Goal: Information Seeking & Learning: Learn about a topic

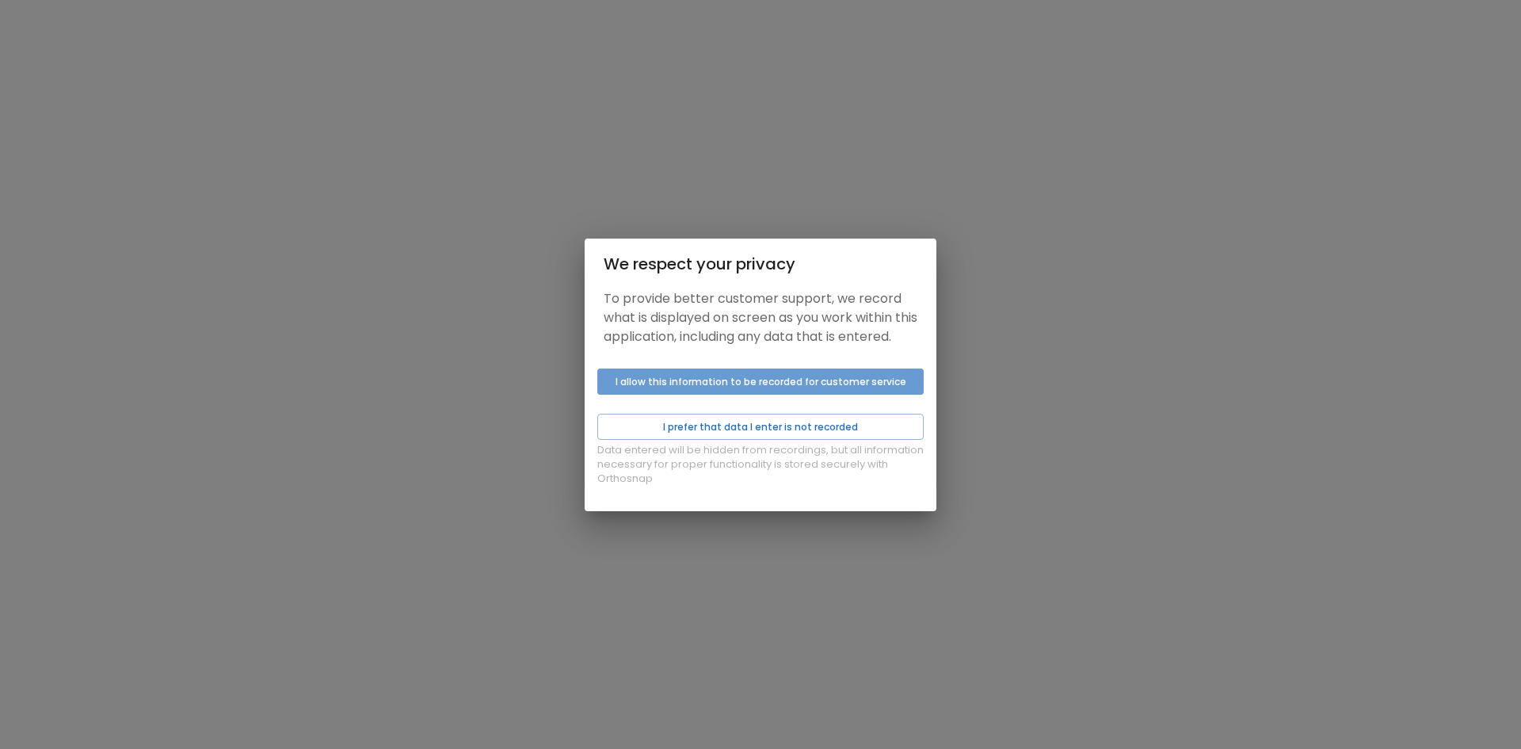
click at [766, 382] on button "I allow this information to be recorded for customer service" at bounding box center [760, 381] width 326 height 26
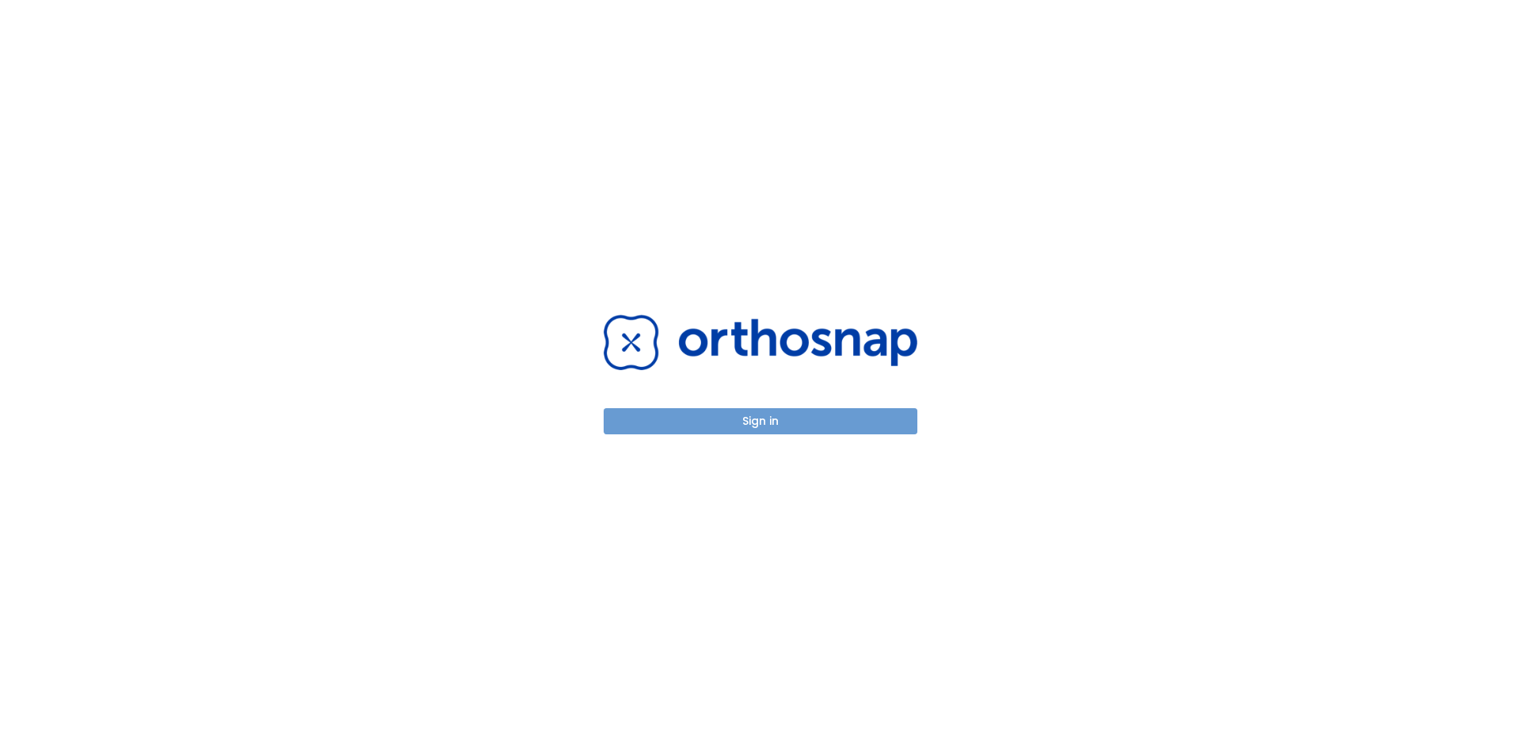
click at [775, 418] on button "Sign in" at bounding box center [761, 421] width 314 height 26
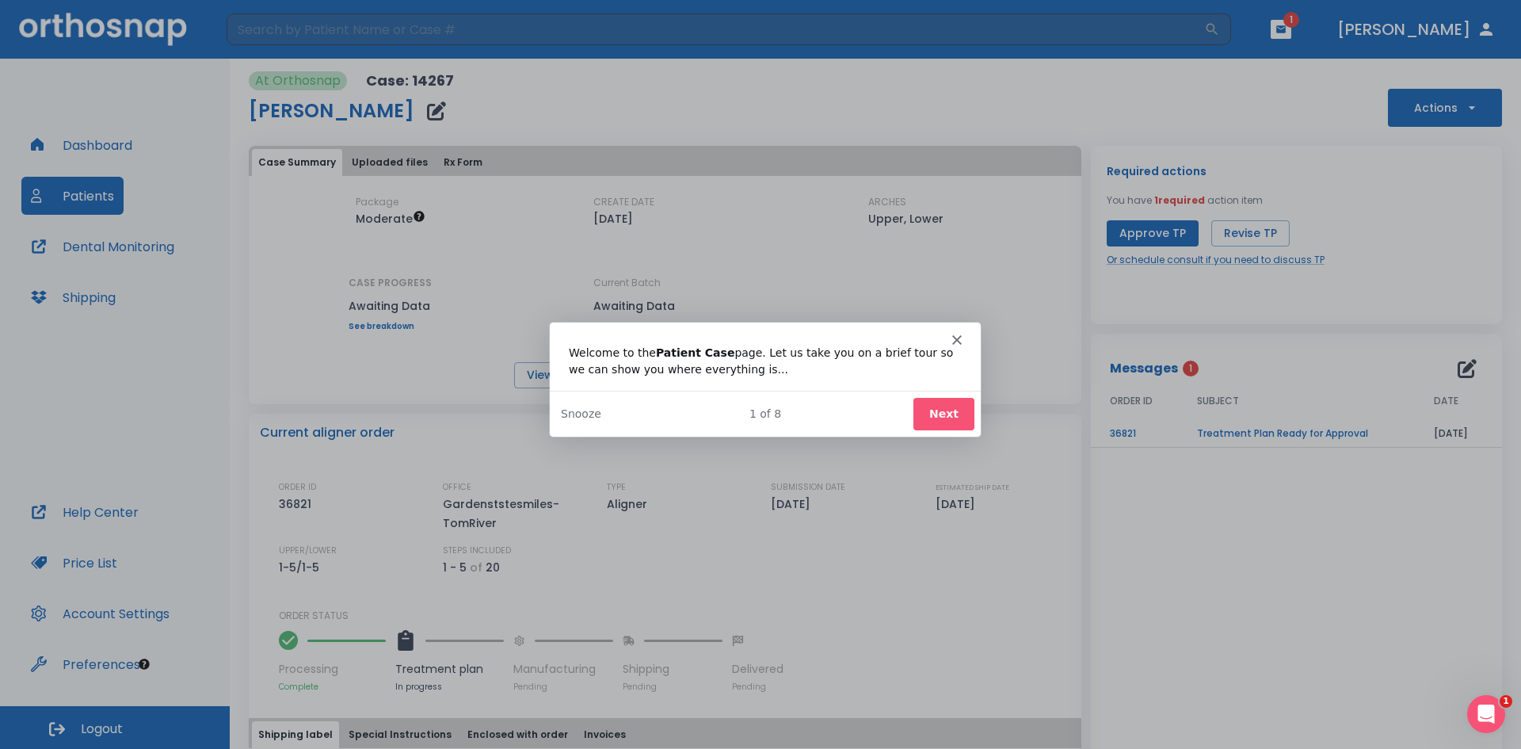
click at [940, 413] on button "Next" at bounding box center [943, 412] width 61 height 32
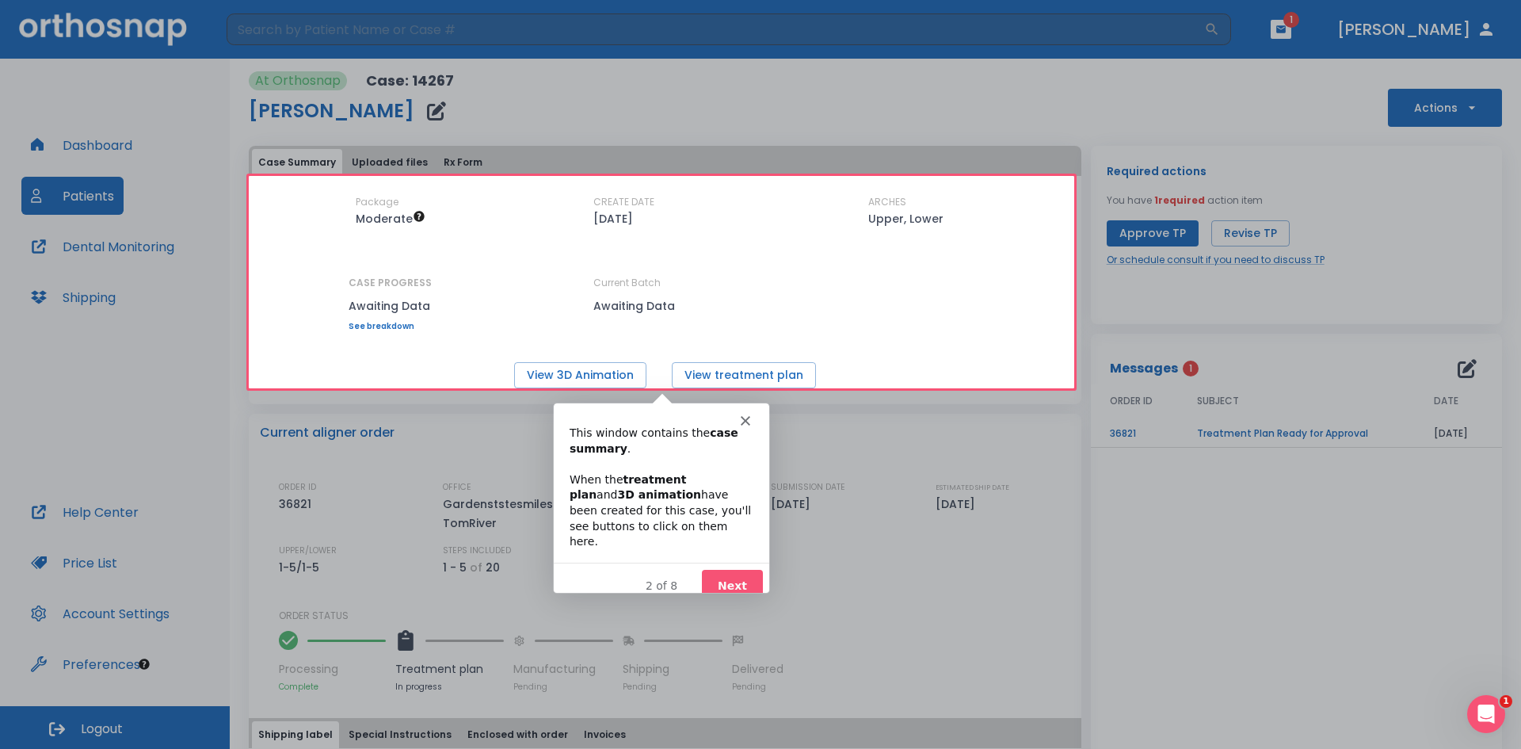
click at [727, 576] on button "Next" at bounding box center [730, 585] width 61 height 32
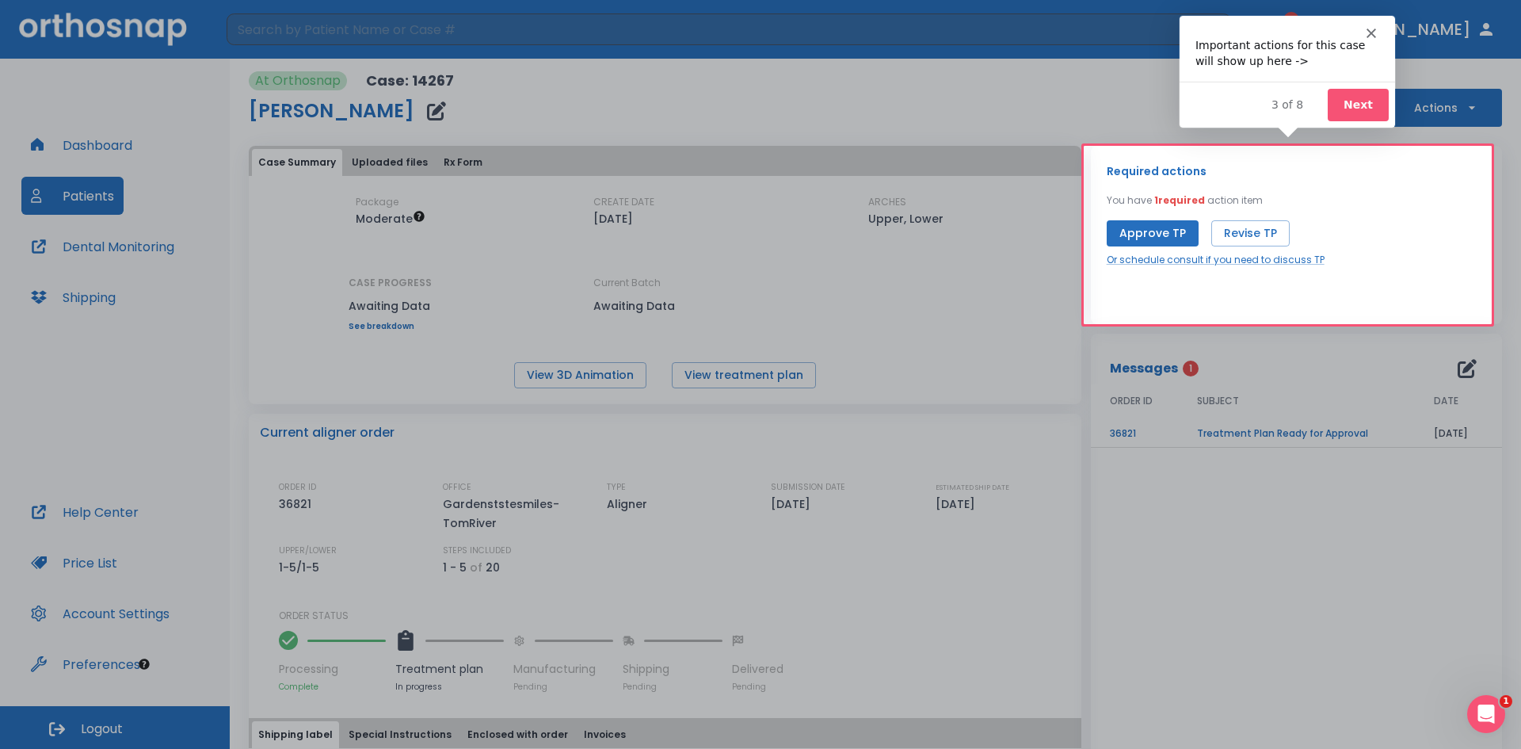
click at [1340, 93] on button "Next" at bounding box center [1357, 104] width 61 height 32
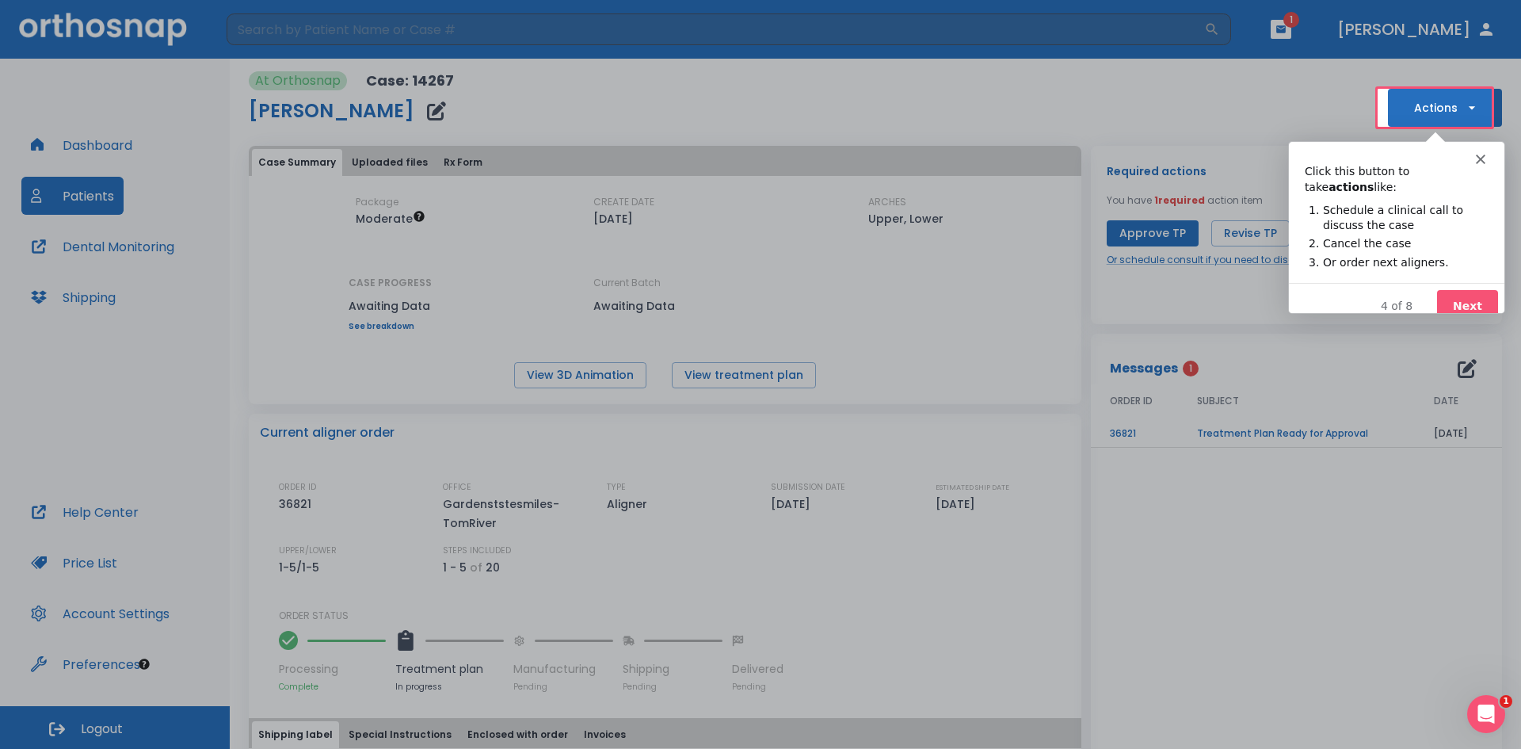
click at [1480, 289] on button "Next" at bounding box center [1466, 305] width 61 height 32
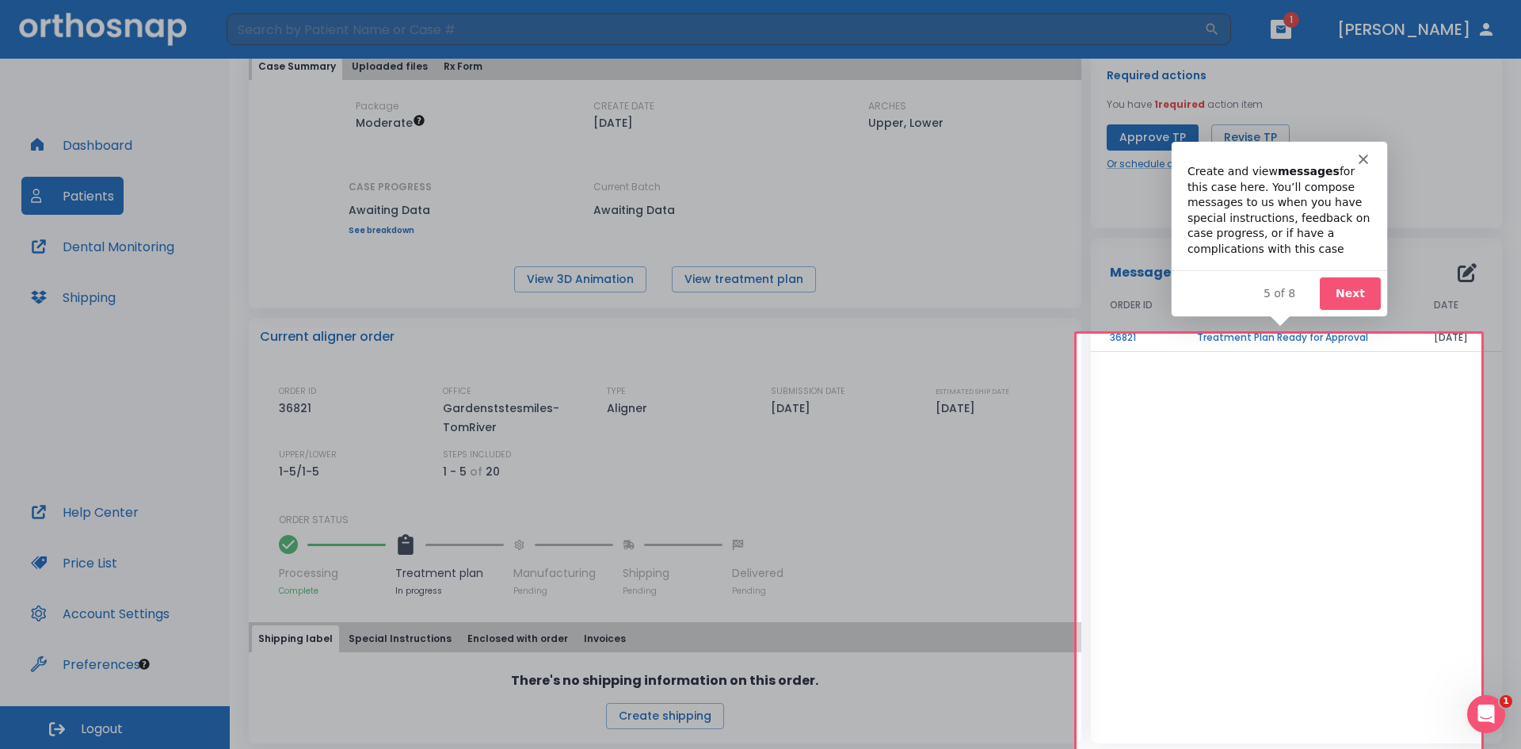
scroll to position [103, 0]
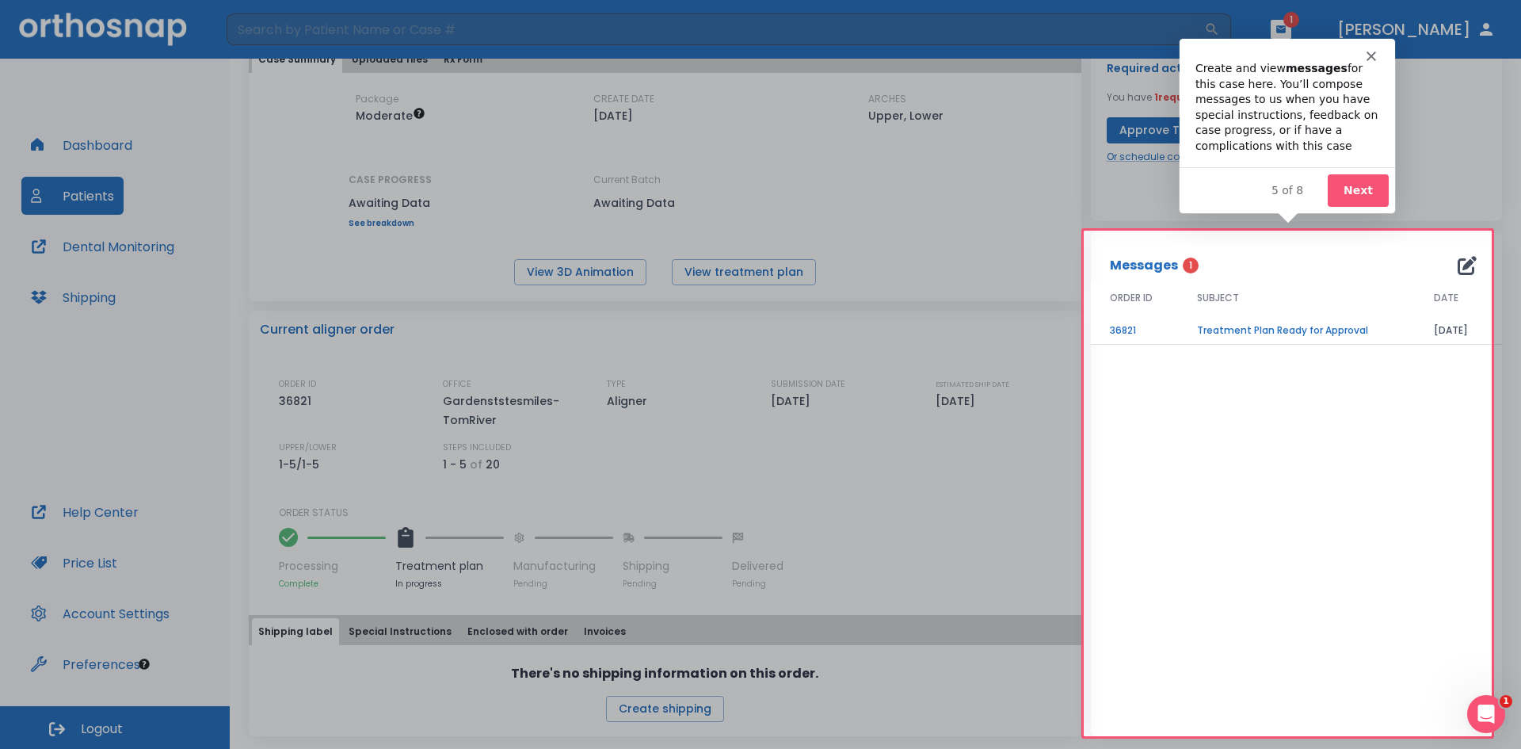
click at [1367, 187] on button "Next" at bounding box center [1357, 189] width 61 height 32
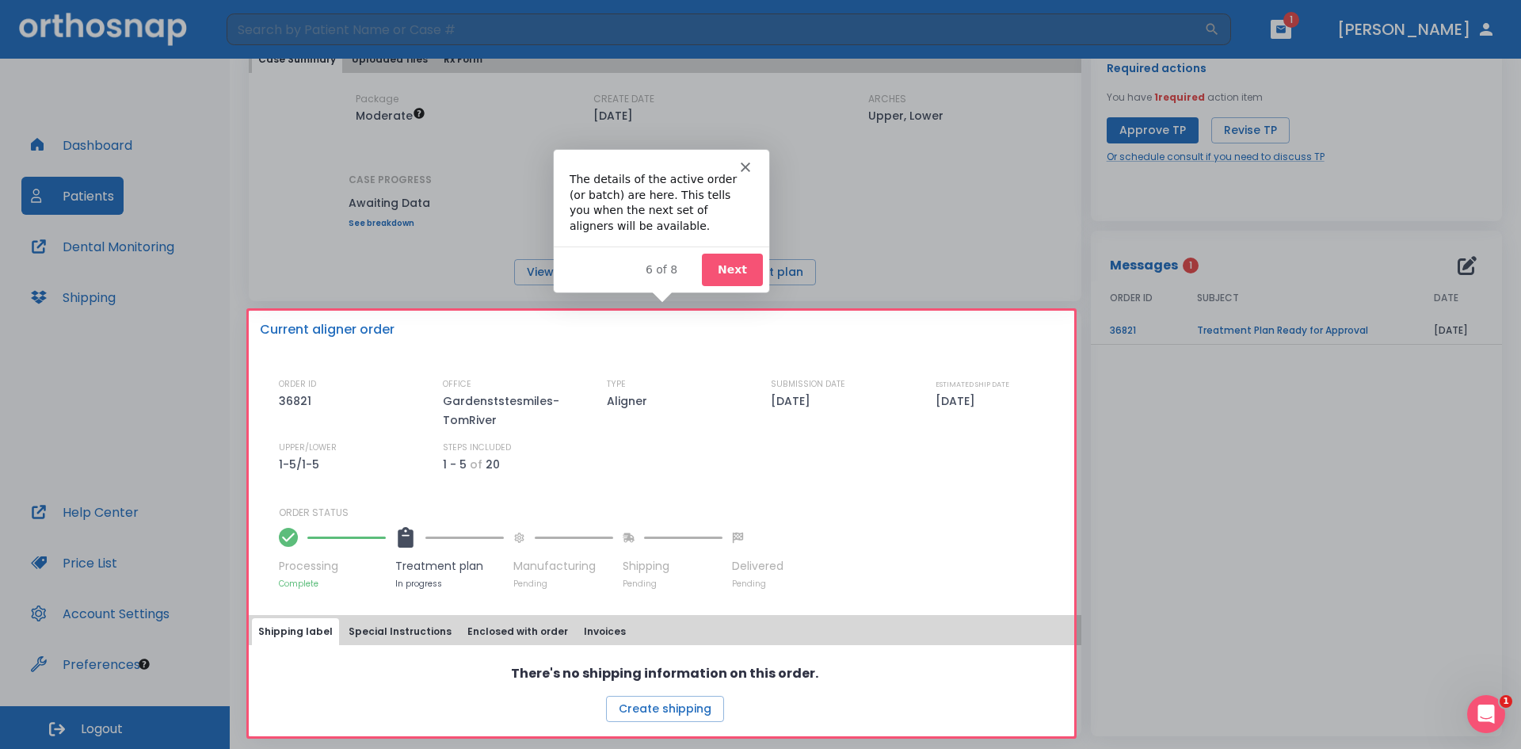
scroll to position [0, 0]
click at [741, 274] on button "Next" at bounding box center [730, 269] width 61 height 32
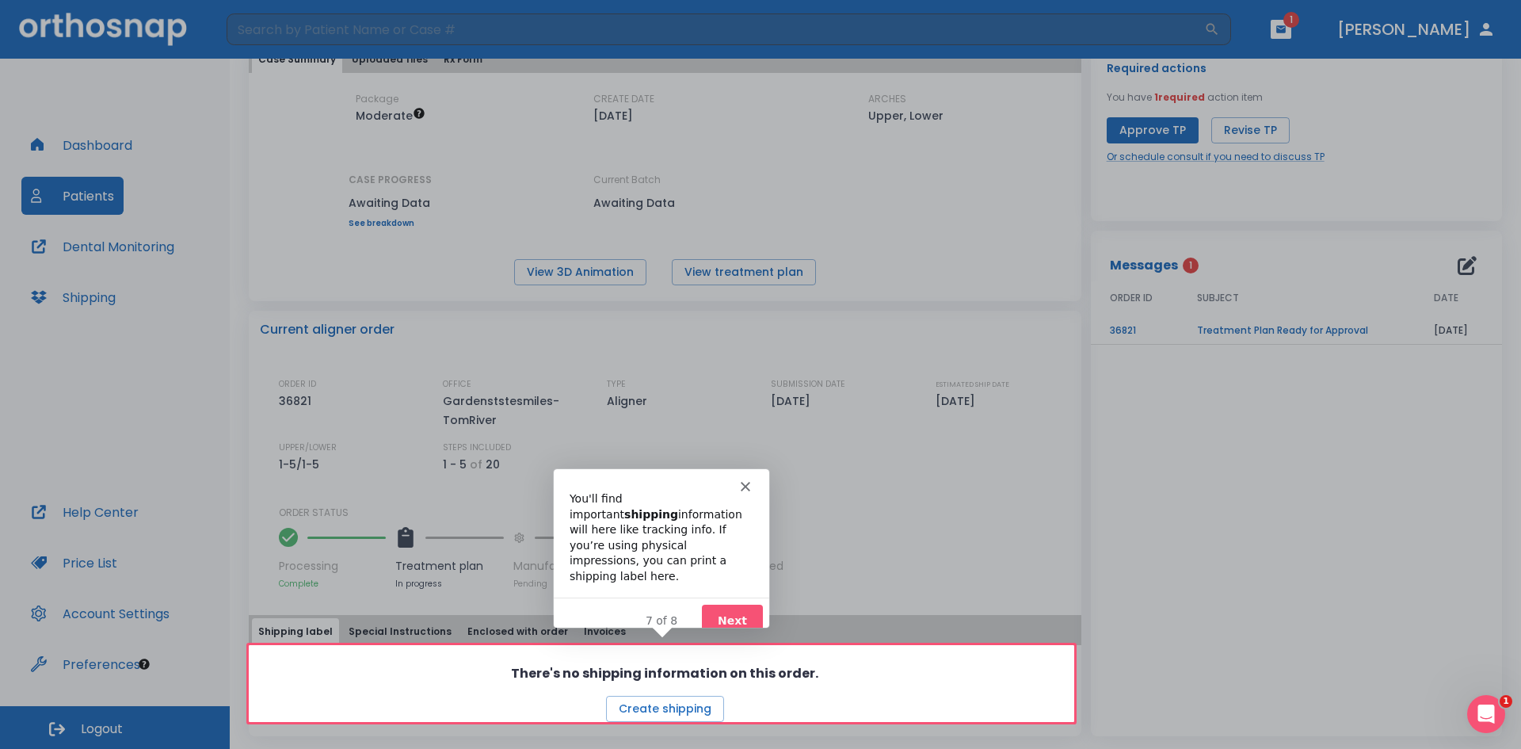
click at [730, 604] on button "Next" at bounding box center [730, 619] width 61 height 32
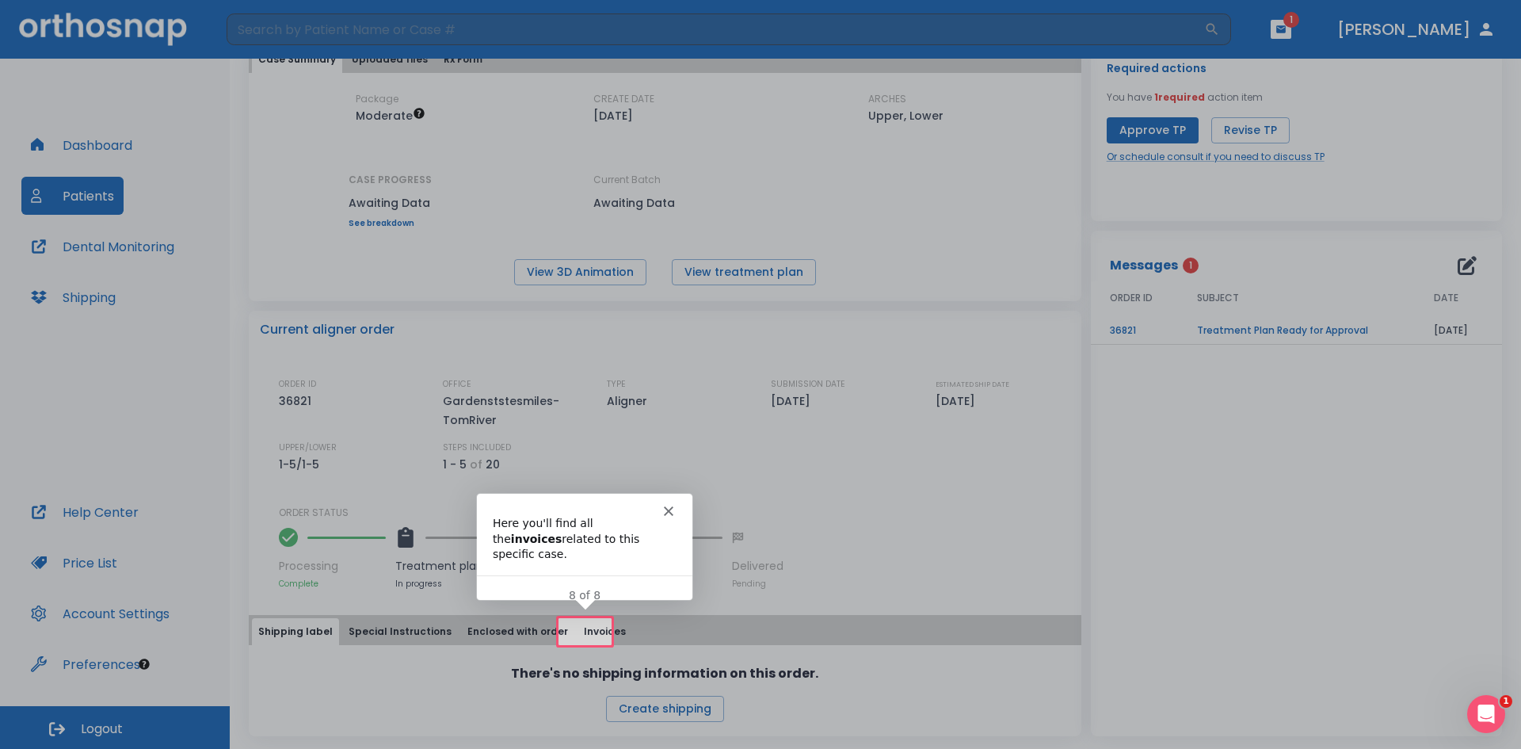
click at [673, 511] on div "Intercom messenger" at bounding box center [583, 504] width 215 height 22
click at [669, 511] on polygon "Close" at bounding box center [668, 510] width 10 height 10
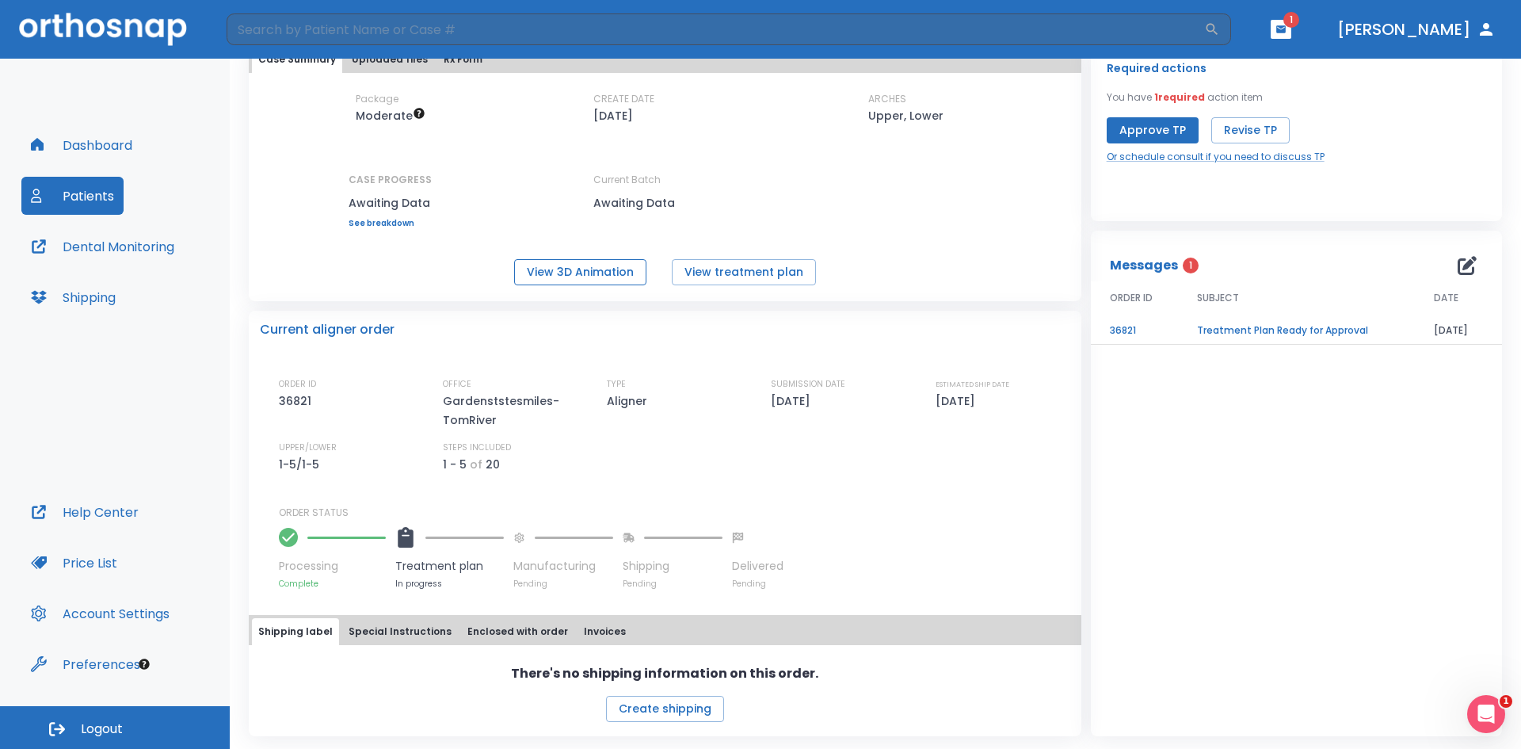
click at [561, 273] on button "View 3D Animation" at bounding box center [580, 272] width 132 height 26
click at [1231, 154] on link "Or schedule consult if you need to discuss TP" at bounding box center [1216, 157] width 218 height 14
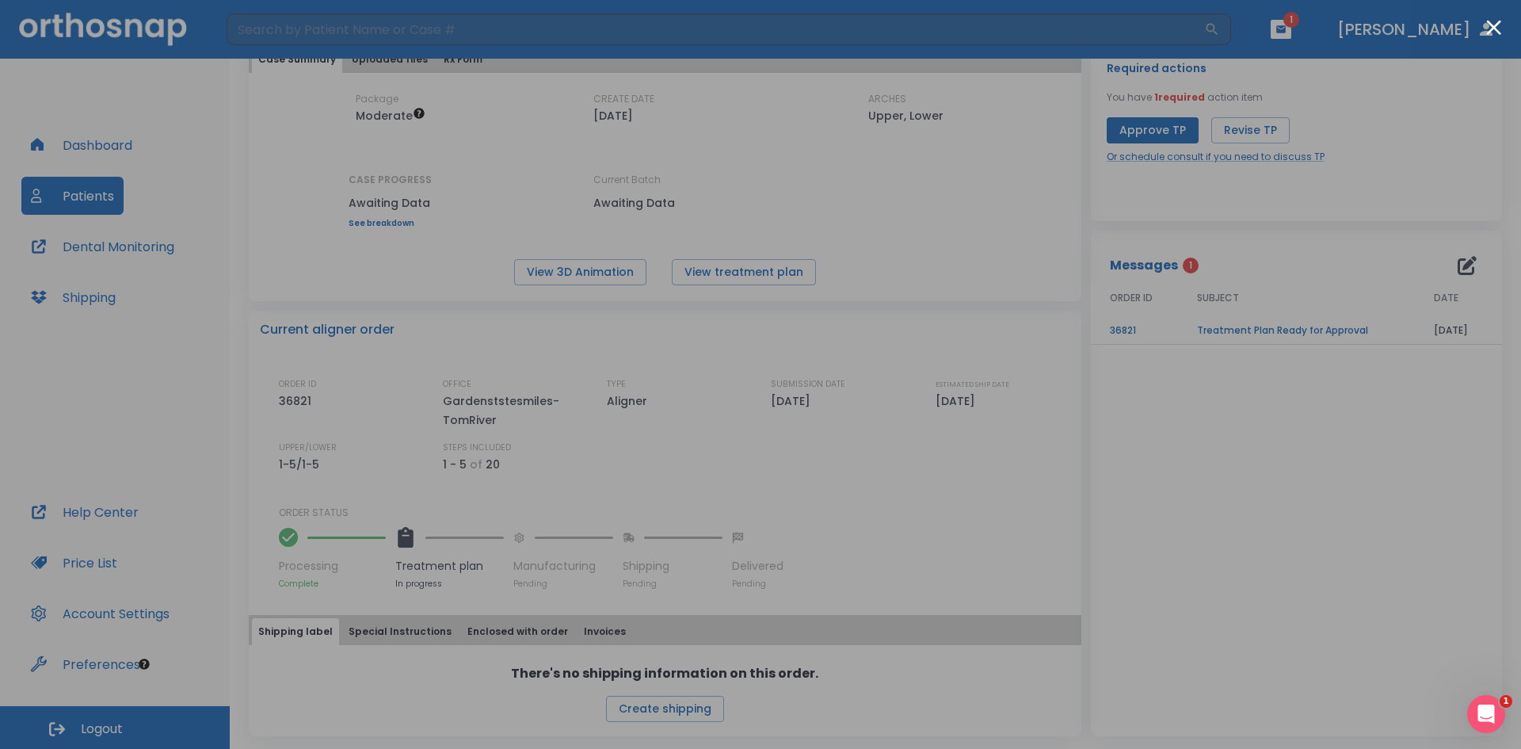
click at [1206, 508] on div at bounding box center [760, 374] width 1521 height 749
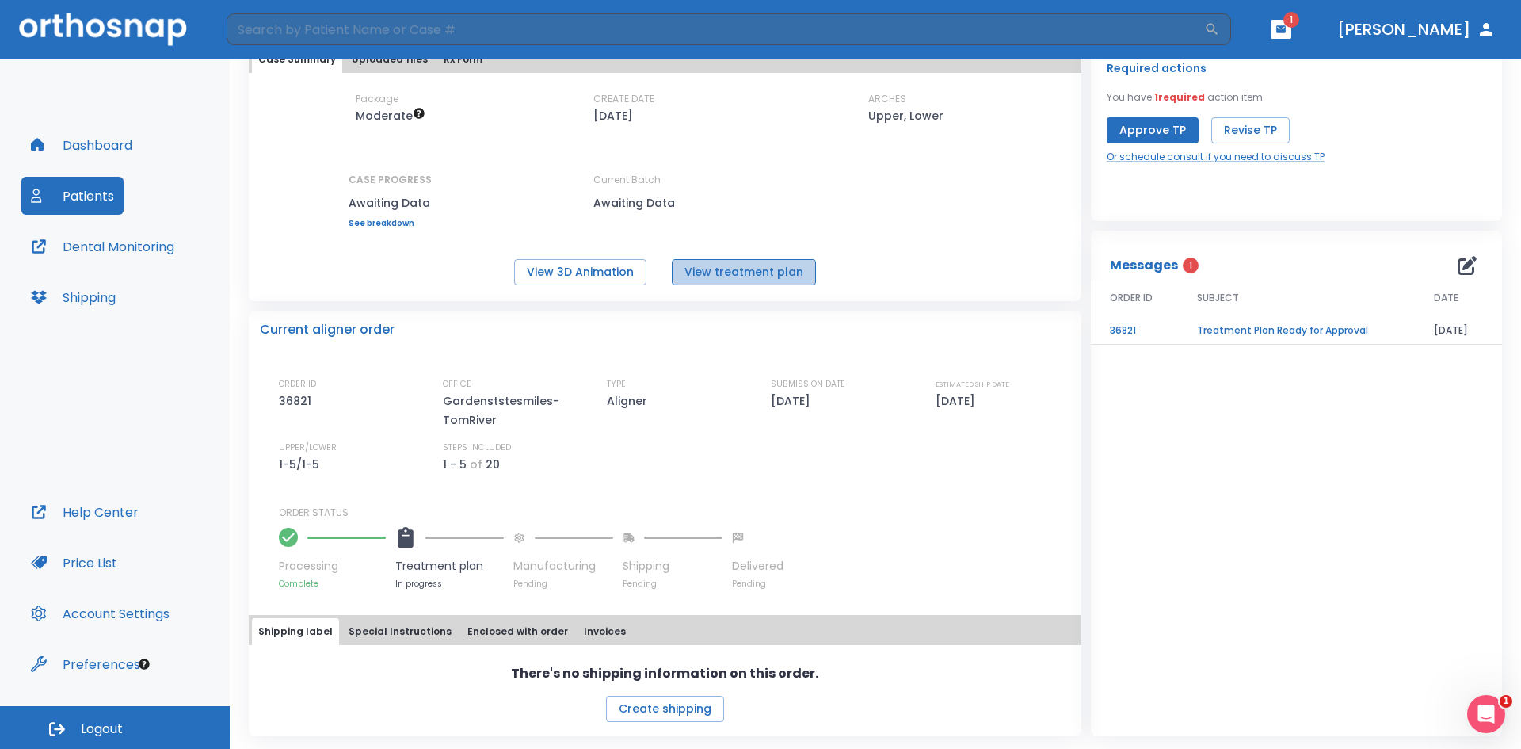
click at [786, 275] on button "View treatment plan" at bounding box center [744, 272] width 144 height 26
click at [355, 631] on button "Special Instructions" at bounding box center [400, 631] width 116 height 27
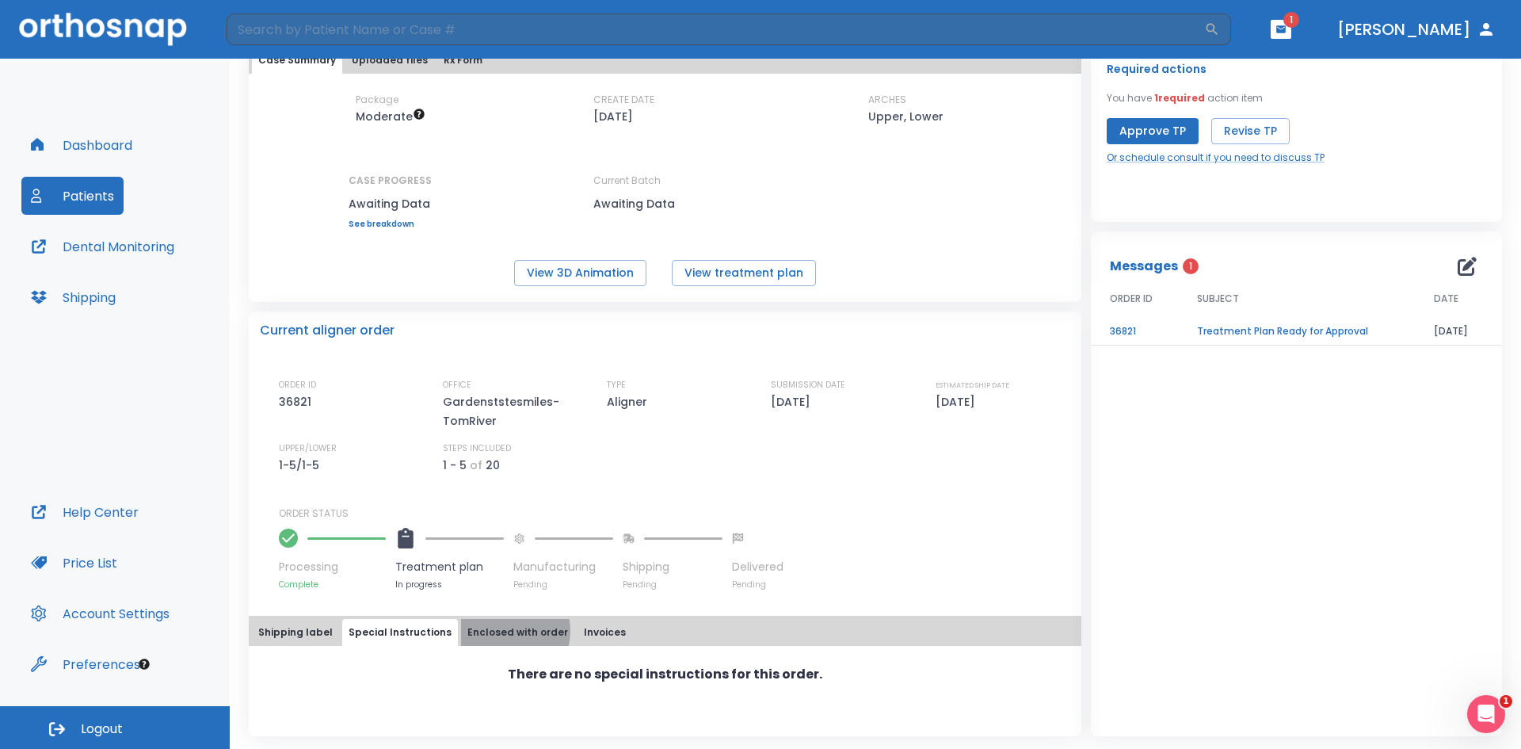
click at [493, 631] on button "Enclosed with order" at bounding box center [517, 632] width 113 height 27
click at [585, 627] on button "Invoices" at bounding box center [605, 632] width 55 height 27
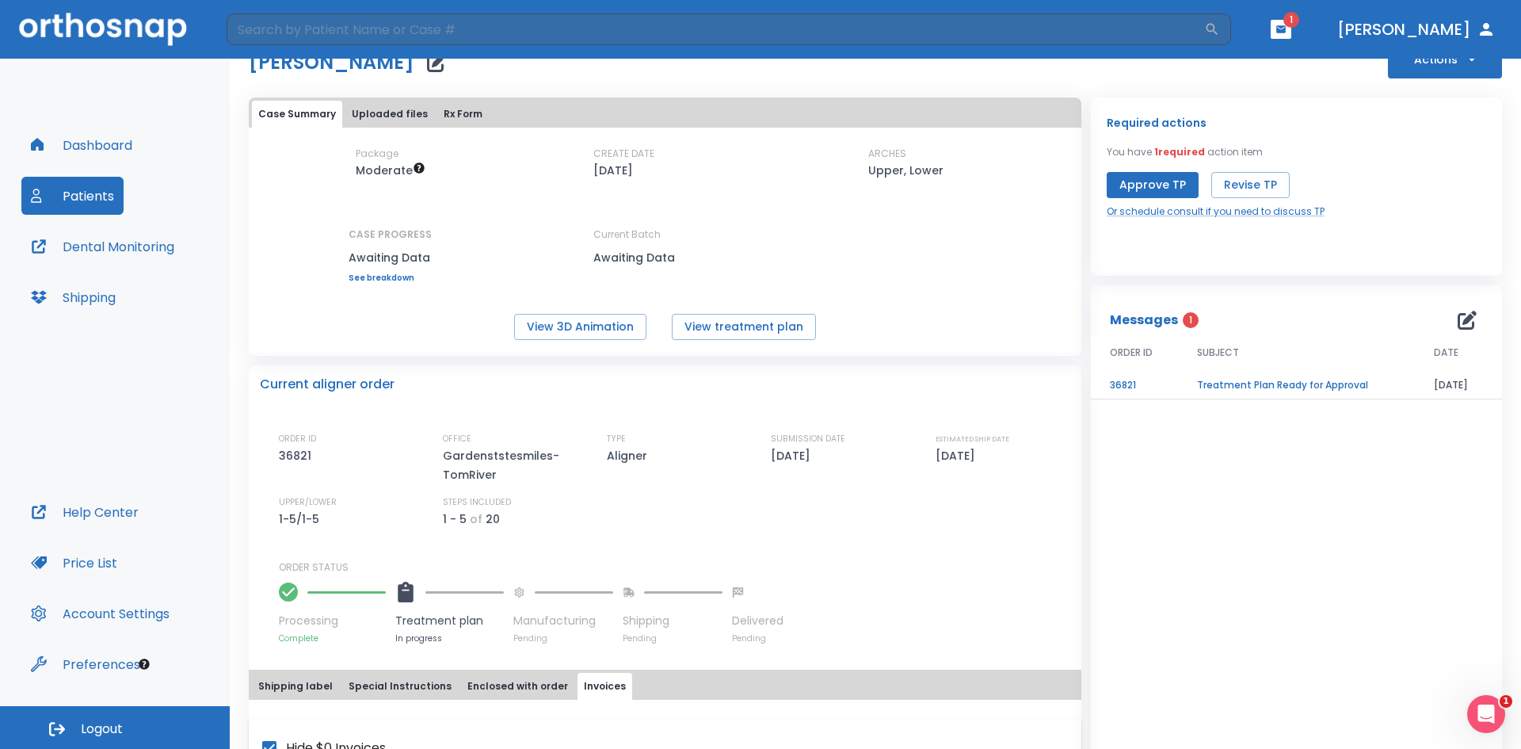
scroll to position [23, 0]
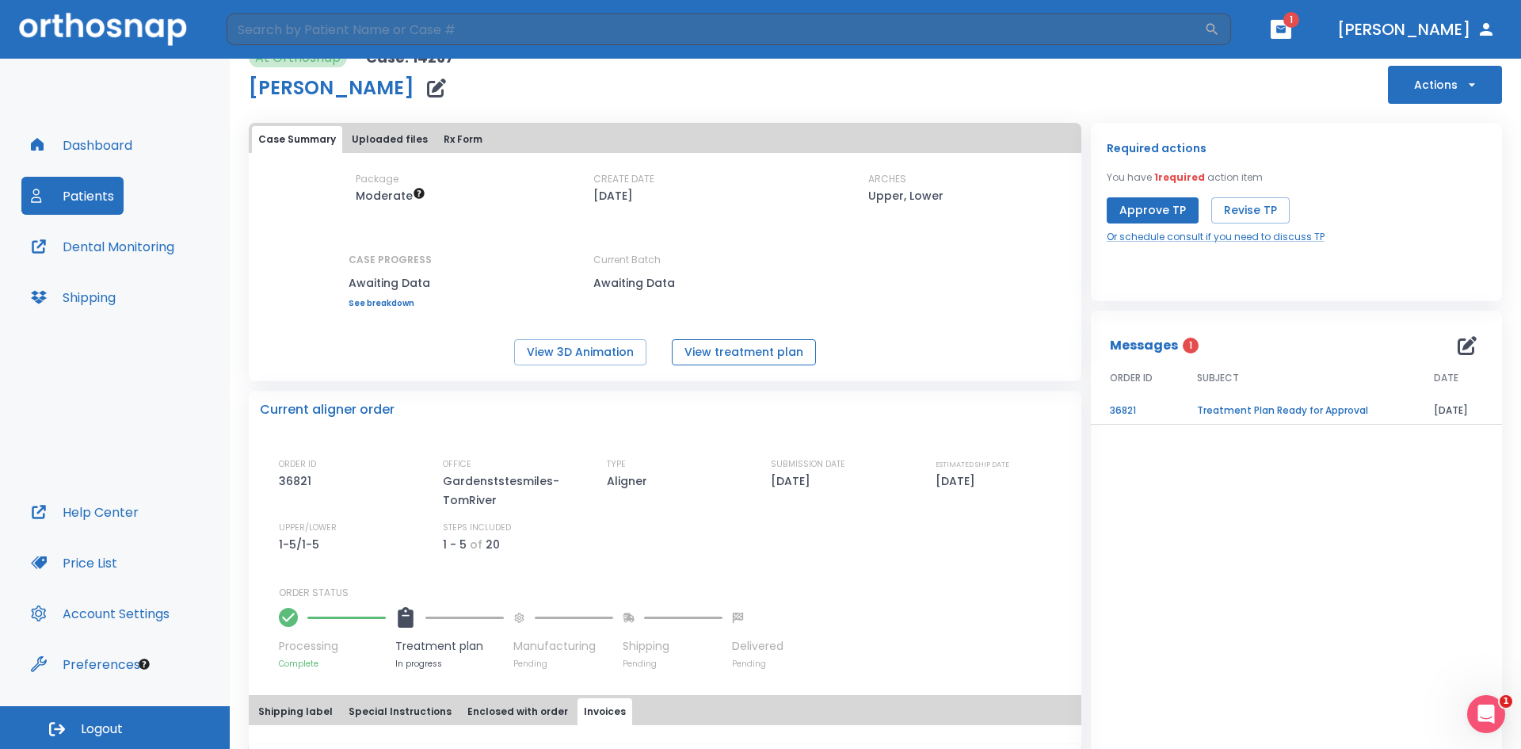
click at [757, 358] on button "View treatment plan" at bounding box center [744, 352] width 144 height 26
click at [592, 352] on button "View 3D Animation" at bounding box center [580, 352] width 132 height 26
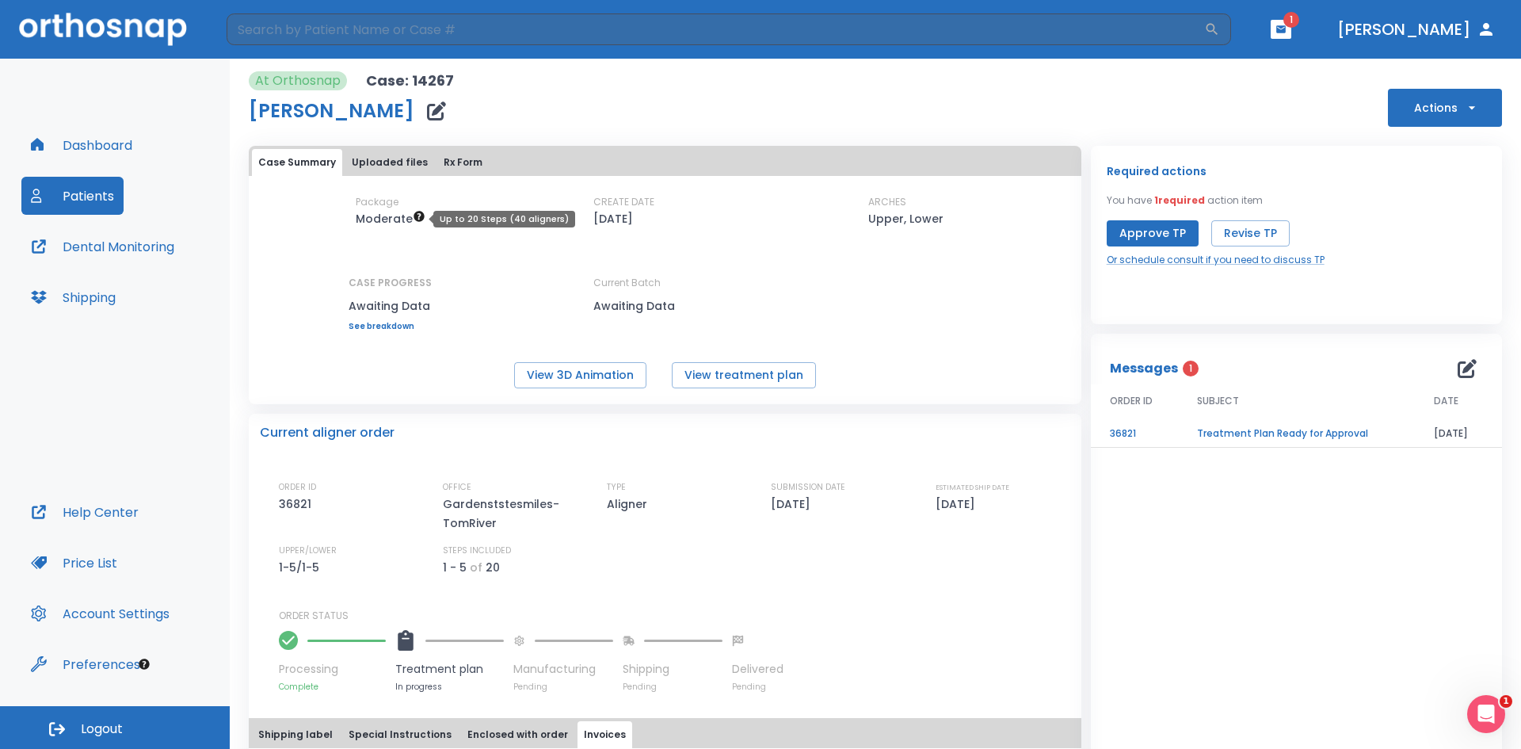
click at [414, 215] on icon "Up to 20 Steps (40 aligners)" at bounding box center [419, 216] width 10 height 10
click at [379, 168] on button "Uploaded files" at bounding box center [389, 162] width 89 height 27
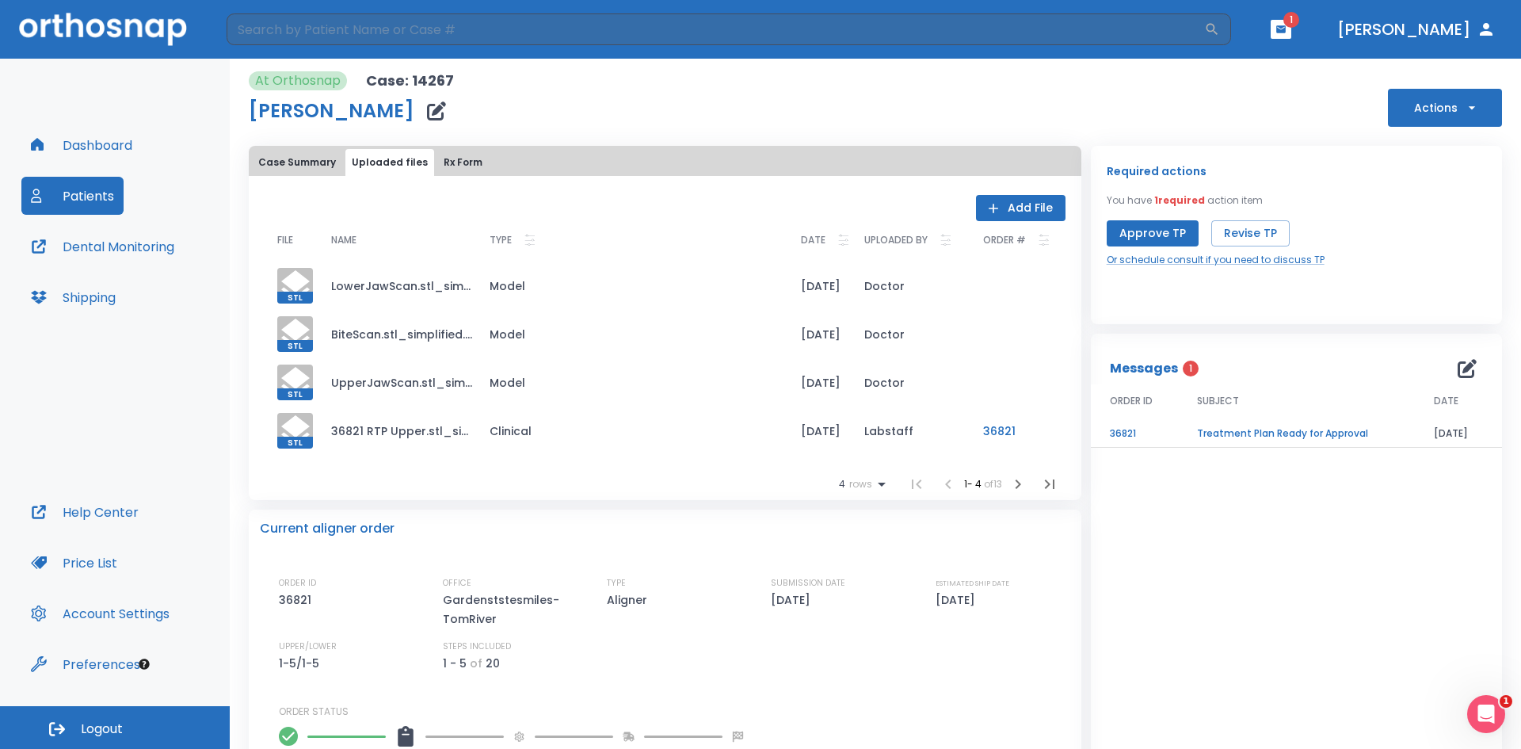
click at [455, 160] on button "Rx Form" at bounding box center [462, 162] width 51 height 27
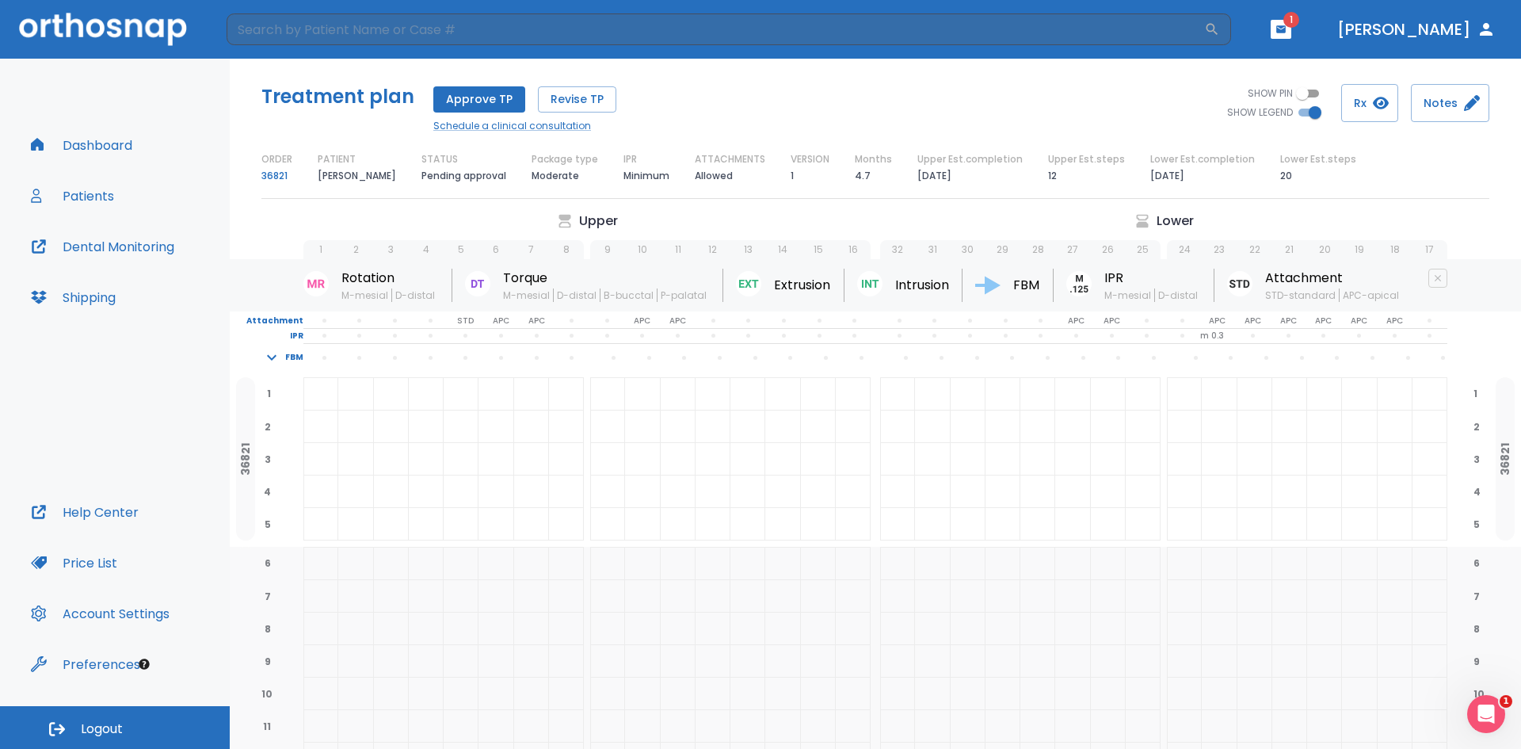
click at [649, 251] on span "10" at bounding box center [642, 249] width 35 height 19
drag, startPoint x: 745, startPoint y: 246, endPoint x: 787, endPoint y: 251, distance: 42.3
click at [747, 246] on p "13" at bounding box center [748, 249] width 9 height 14
click at [830, 277] on div "Extrusion" at bounding box center [790, 285] width 109 height 33
click at [813, 303] on div "Rotation M-mesial D-distal Torque M-mesial D-distal B-bucctal P-palatal Extrusi…" at bounding box center [875, 285] width 1291 height 52
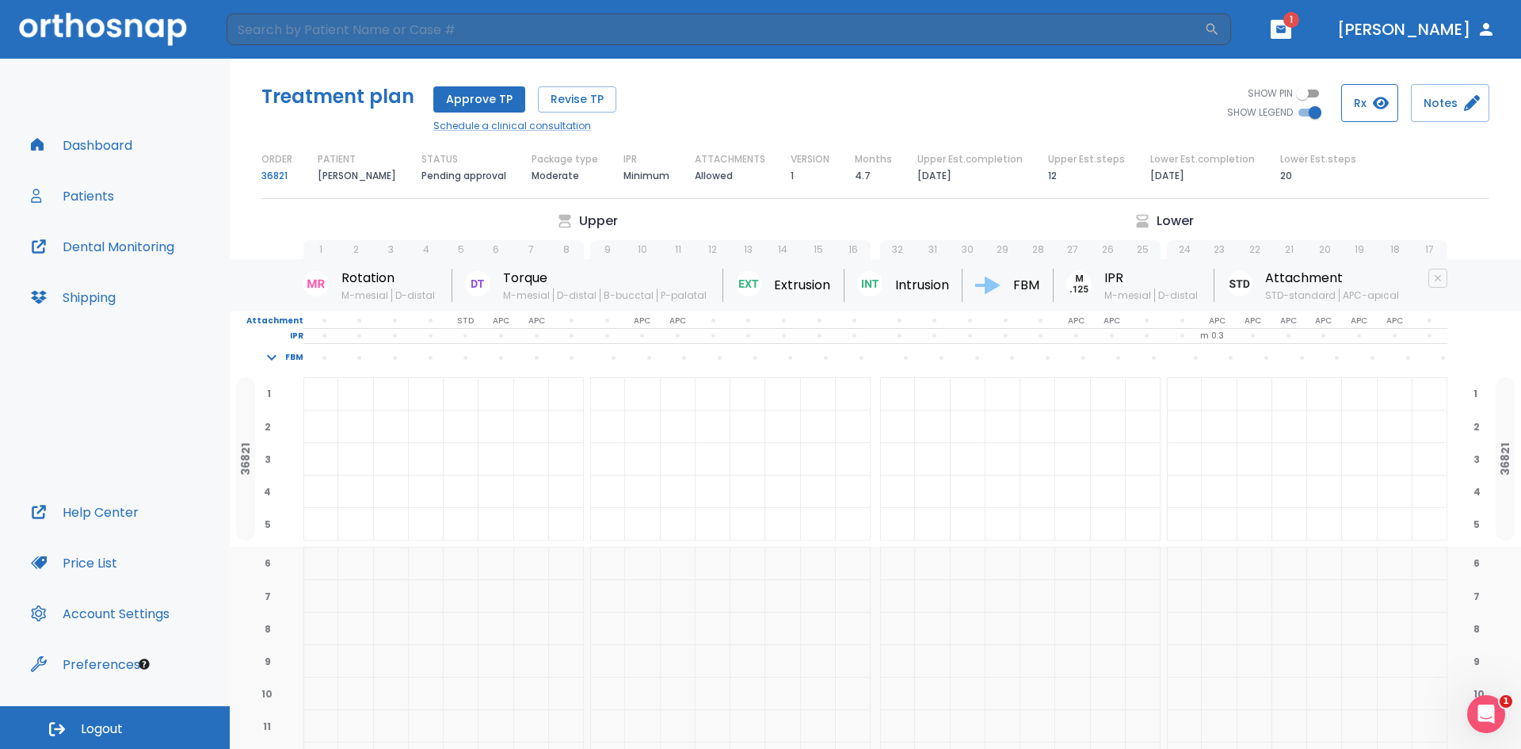
drag, startPoint x: 1310, startPoint y: 90, endPoint x: 1366, endPoint y: 91, distance: 55.5
click at [1366, 91] on div "SHOW PIN SHOW LEGEND Rx Notes" at bounding box center [1182, 103] width 614 height 38
click at [1314, 92] on input "SHOW PIN" at bounding box center [1302, 93] width 57 height 19
drag, startPoint x: 1313, startPoint y: 93, endPoint x: 1222, endPoint y: 90, distance: 90.4
click at [1222, 90] on div "SHOW PIN SHOW LEGEND" at bounding box center [1264, 103] width 101 height 38
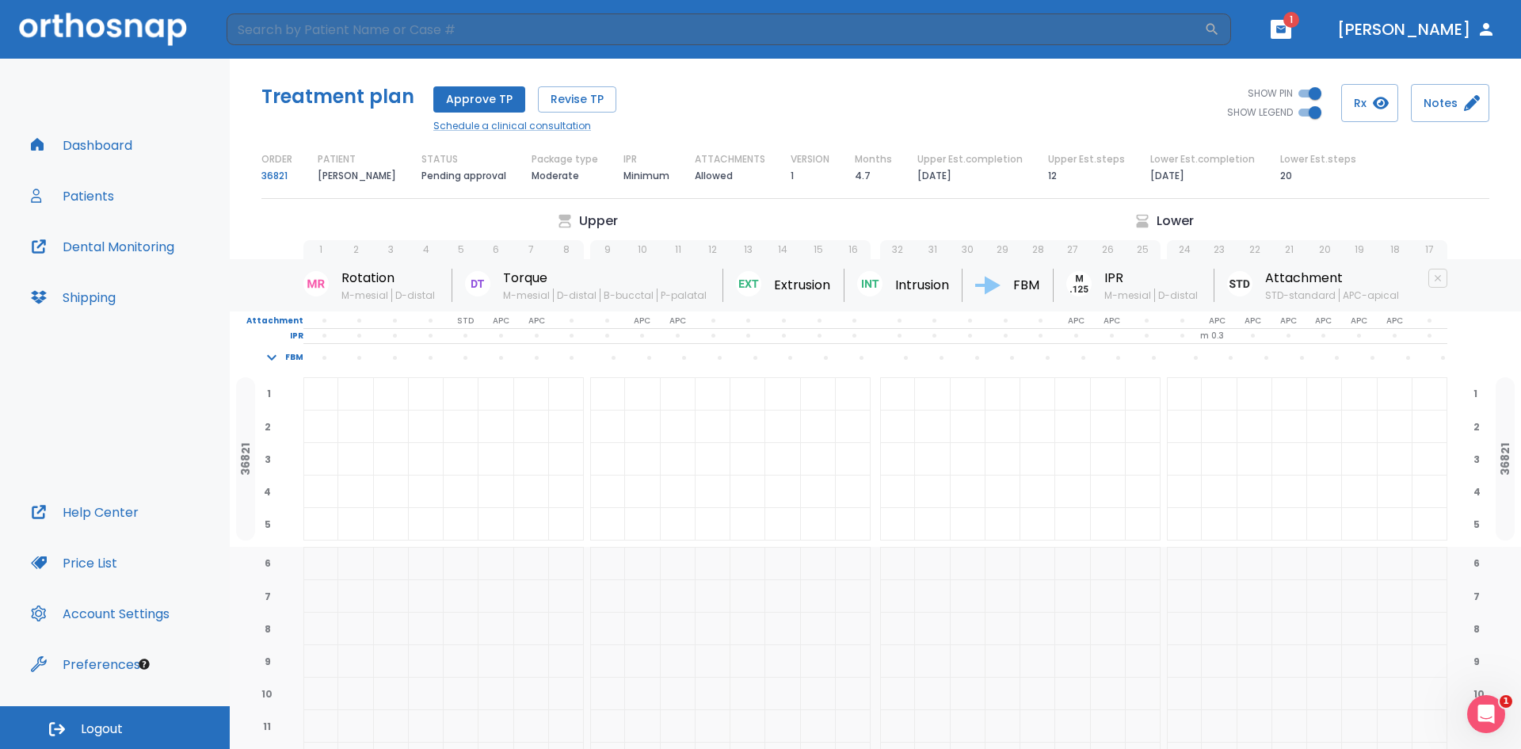
click at [1306, 93] on input "SHOW PIN" at bounding box center [1315, 93] width 57 height 19
checkbox input "false"
click at [1348, 99] on button "Rx" at bounding box center [1369, 103] width 57 height 38
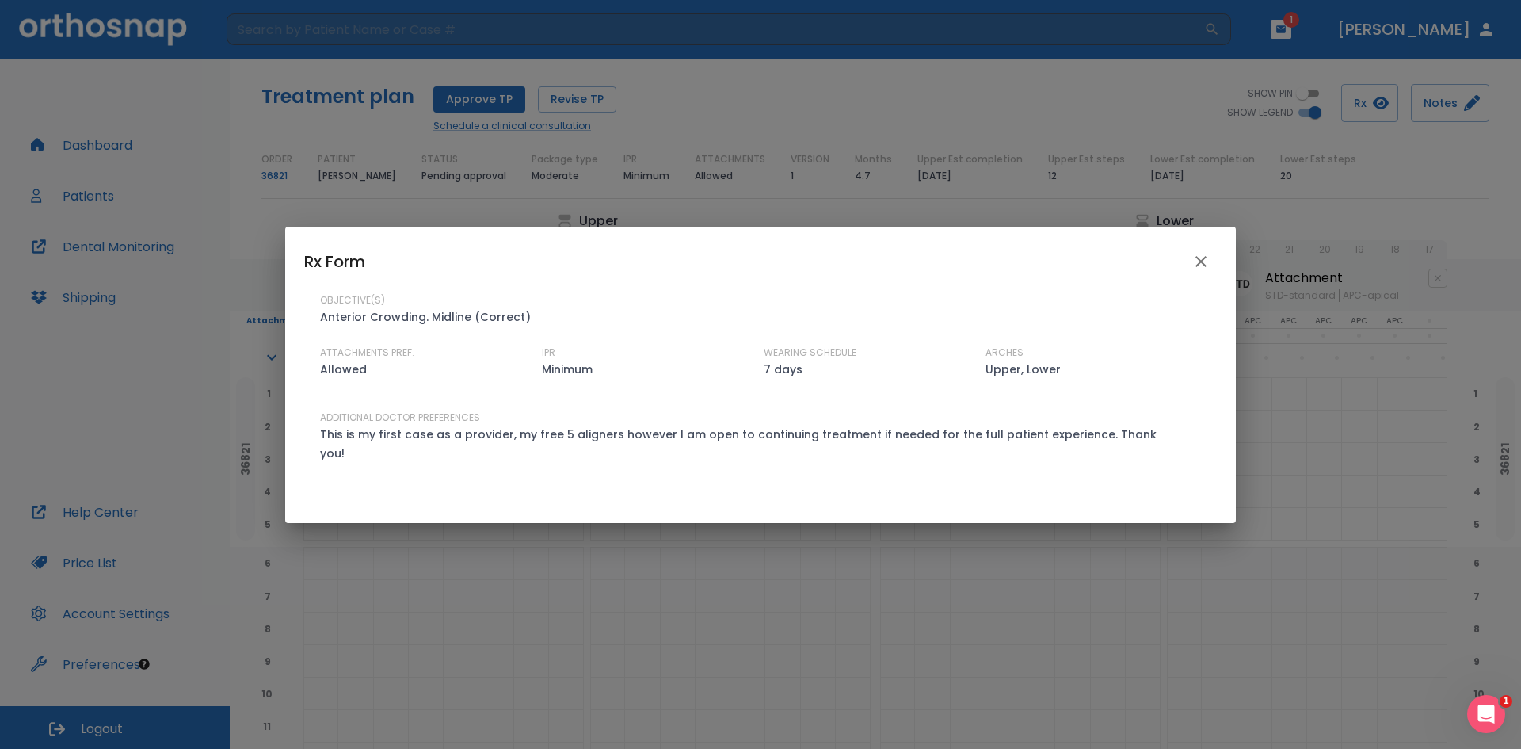
click at [1199, 264] on icon "close" at bounding box center [1200, 261] width 19 height 19
